Goal: Entertainment & Leisure: Browse casually

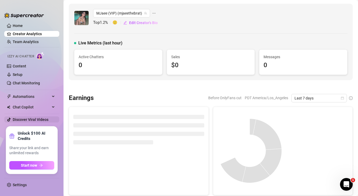
click at [35, 119] on link "Discover Viral Videos" at bounding box center [31, 120] width 36 height 4
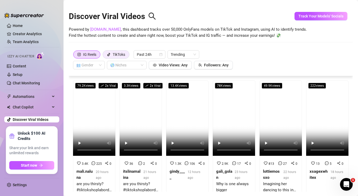
click at [125, 55] on div "TikToks" at bounding box center [119, 55] width 12 height 8
click at [104, 56] on input "TikToks" at bounding box center [104, 56] width 0 height 0
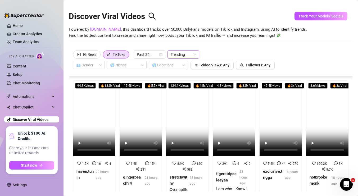
click at [182, 53] on span "Trending" at bounding box center [183, 55] width 25 height 8
click at [141, 65] on div "🌎 Niches" at bounding box center [127, 65] width 40 height 8
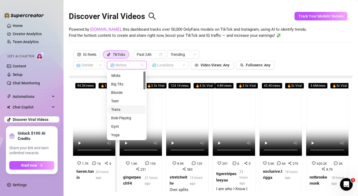
click at [97, 103] on video at bounding box center [94, 117] width 42 height 75
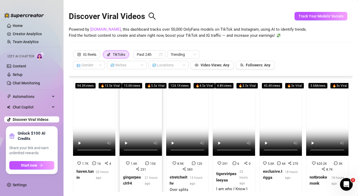
click at [137, 108] on video at bounding box center [141, 117] width 42 height 75
click at [187, 123] on video at bounding box center [187, 117] width 42 height 75
click at [231, 123] on video at bounding box center [234, 117] width 42 height 75
click at [276, 118] on video at bounding box center [281, 117] width 42 height 75
click at [327, 122] on video at bounding box center [327, 117] width 42 height 75
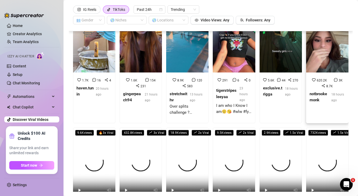
scroll to position [113, 0]
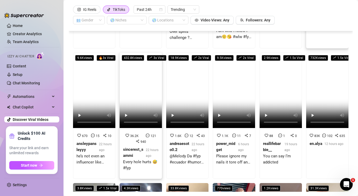
click at [127, 94] on video at bounding box center [141, 90] width 42 height 75
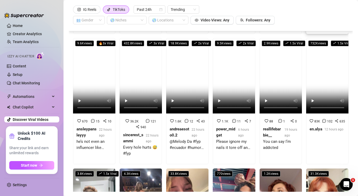
scroll to position [128, 0]
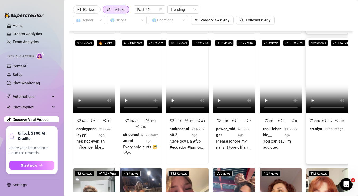
click at [324, 70] on video at bounding box center [327, 75] width 42 height 75
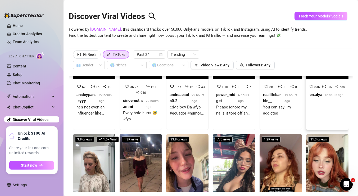
scroll to position [0, 0]
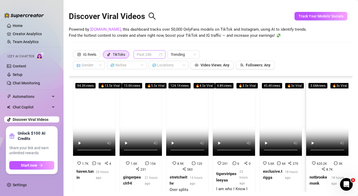
click at [148, 54] on span "Past 24h" at bounding box center [149, 55] width 25 height 8
click at [155, 75] on div "Past Week" at bounding box center [150, 74] width 23 height 6
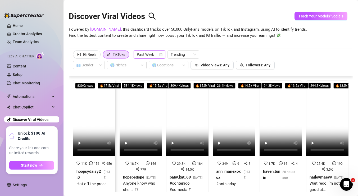
click at [99, 100] on video at bounding box center [94, 117] width 42 height 75
click at [142, 106] on video at bounding box center [141, 117] width 42 height 75
click at [190, 110] on video at bounding box center [187, 117] width 42 height 75
click at [224, 118] on video at bounding box center [234, 117] width 42 height 75
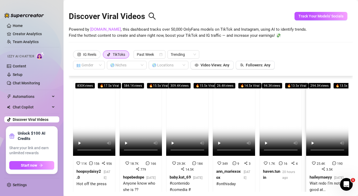
click at [325, 124] on video at bounding box center [327, 117] width 42 height 75
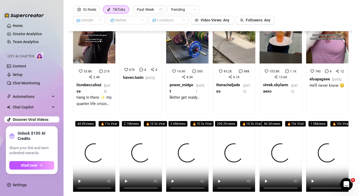
scroll to position [215, 0]
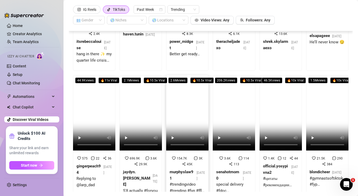
click at [185, 115] on video at bounding box center [187, 112] width 42 height 75
